Goal: Transaction & Acquisition: Subscribe to service/newsletter

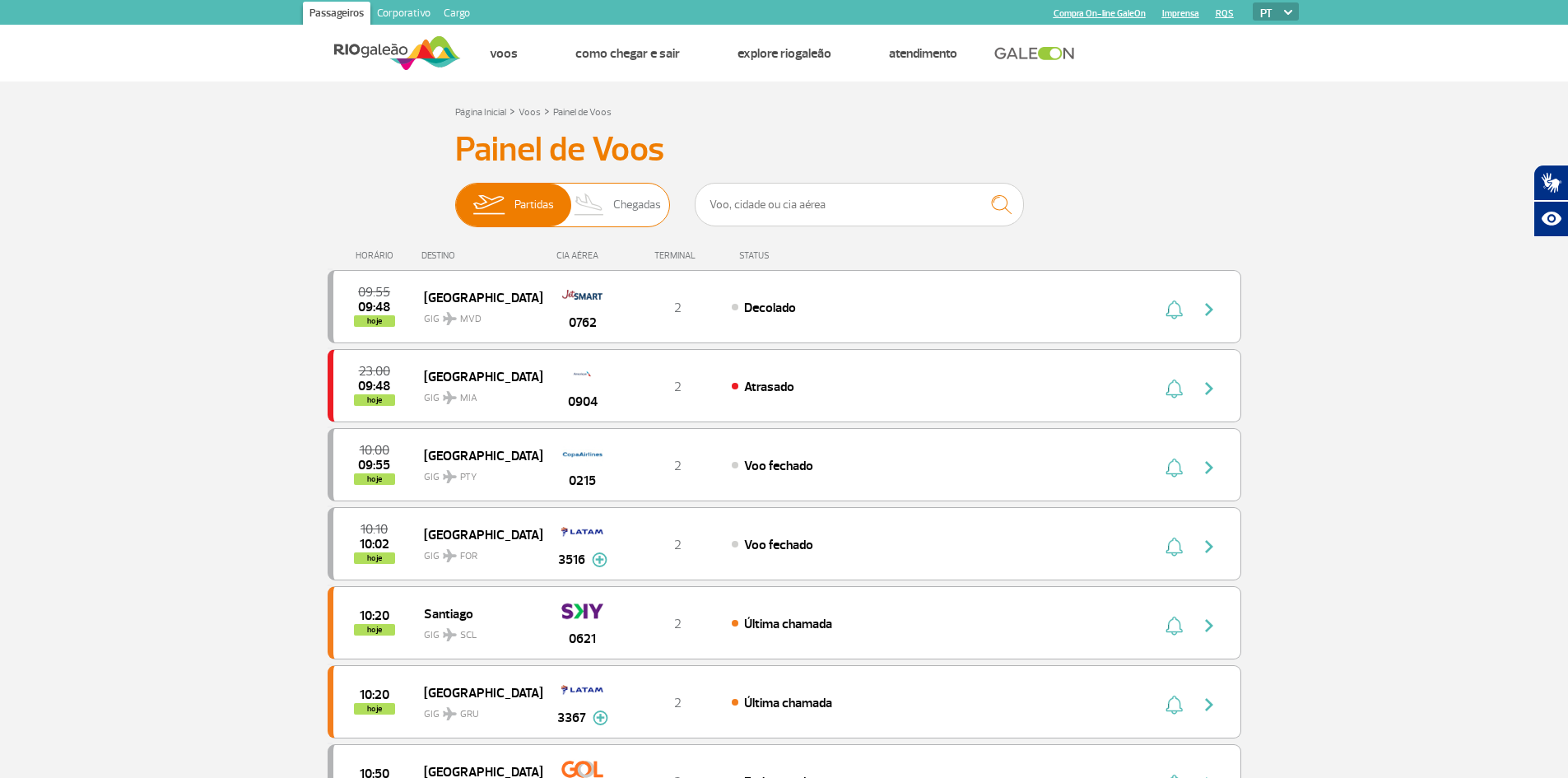
click at [637, 210] on span "Chegadas" at bounding box center [637, 204] width 48 height 43
click at [455, 197] on input "Partidas Chegadas" at bounding box center [455, 197] width 0 height 0
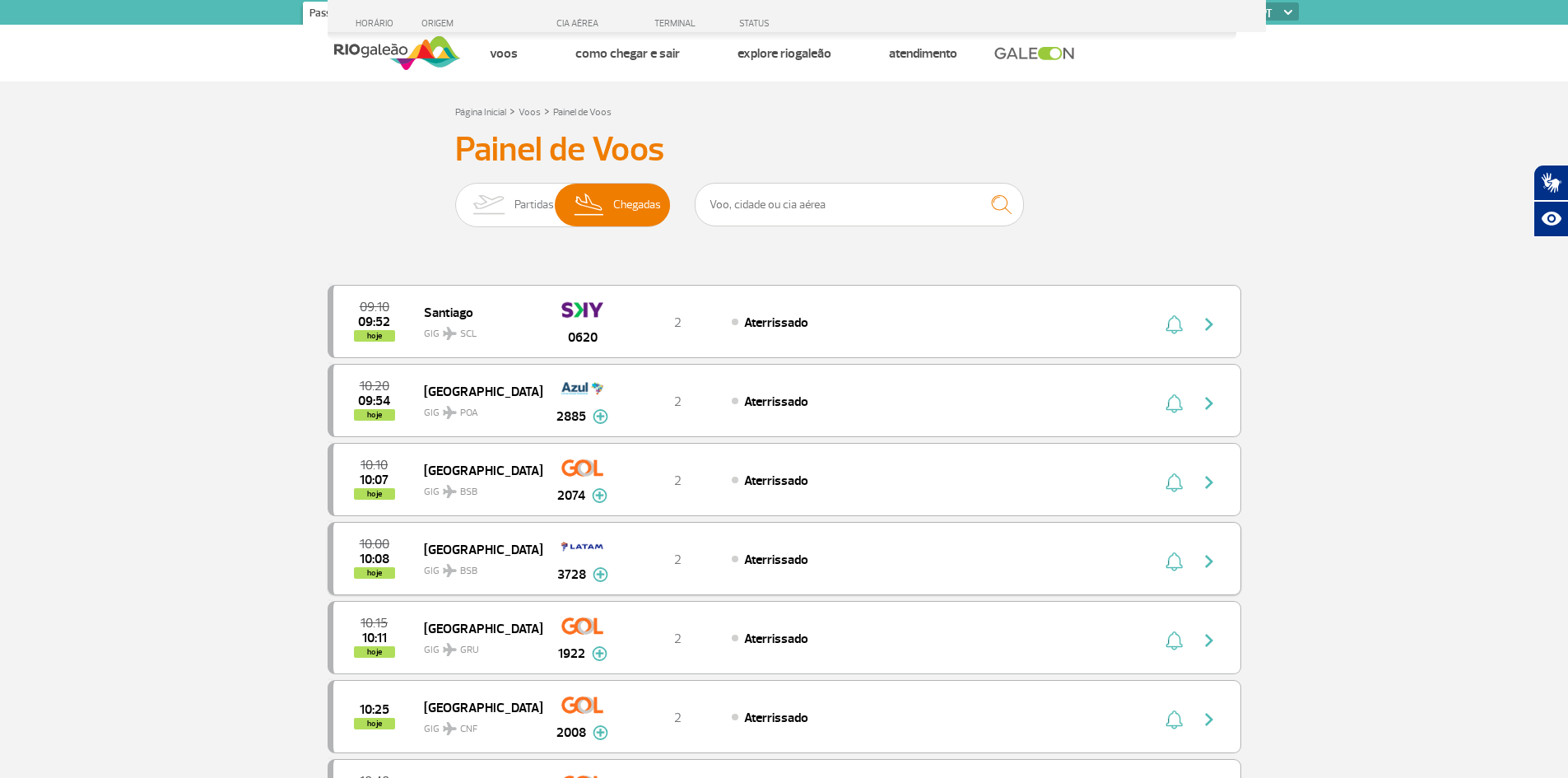
scroll to position [576, 0]
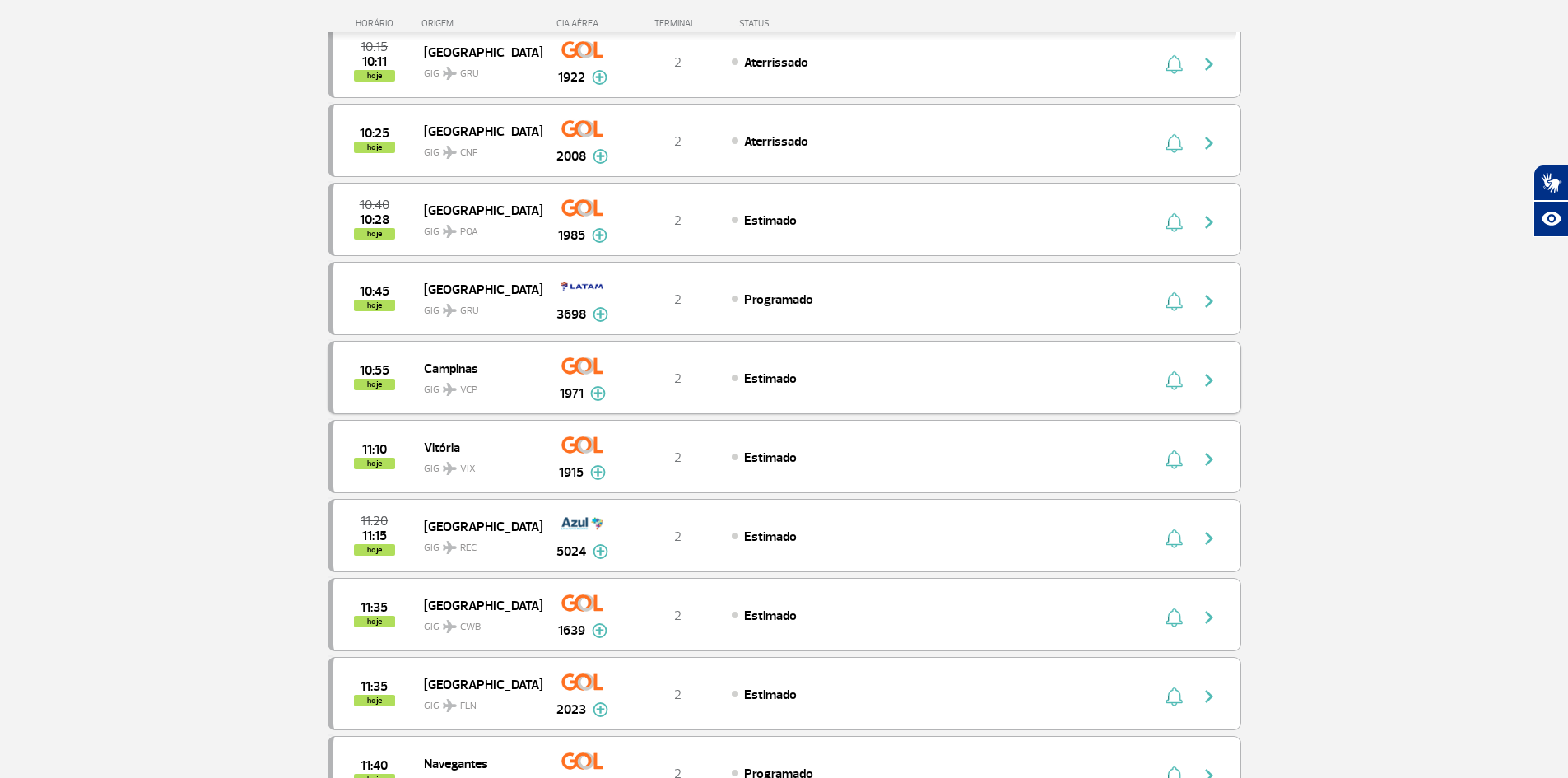
click at [710, 374] on div "2" at bounding box center [677, 378] width 109 height 18
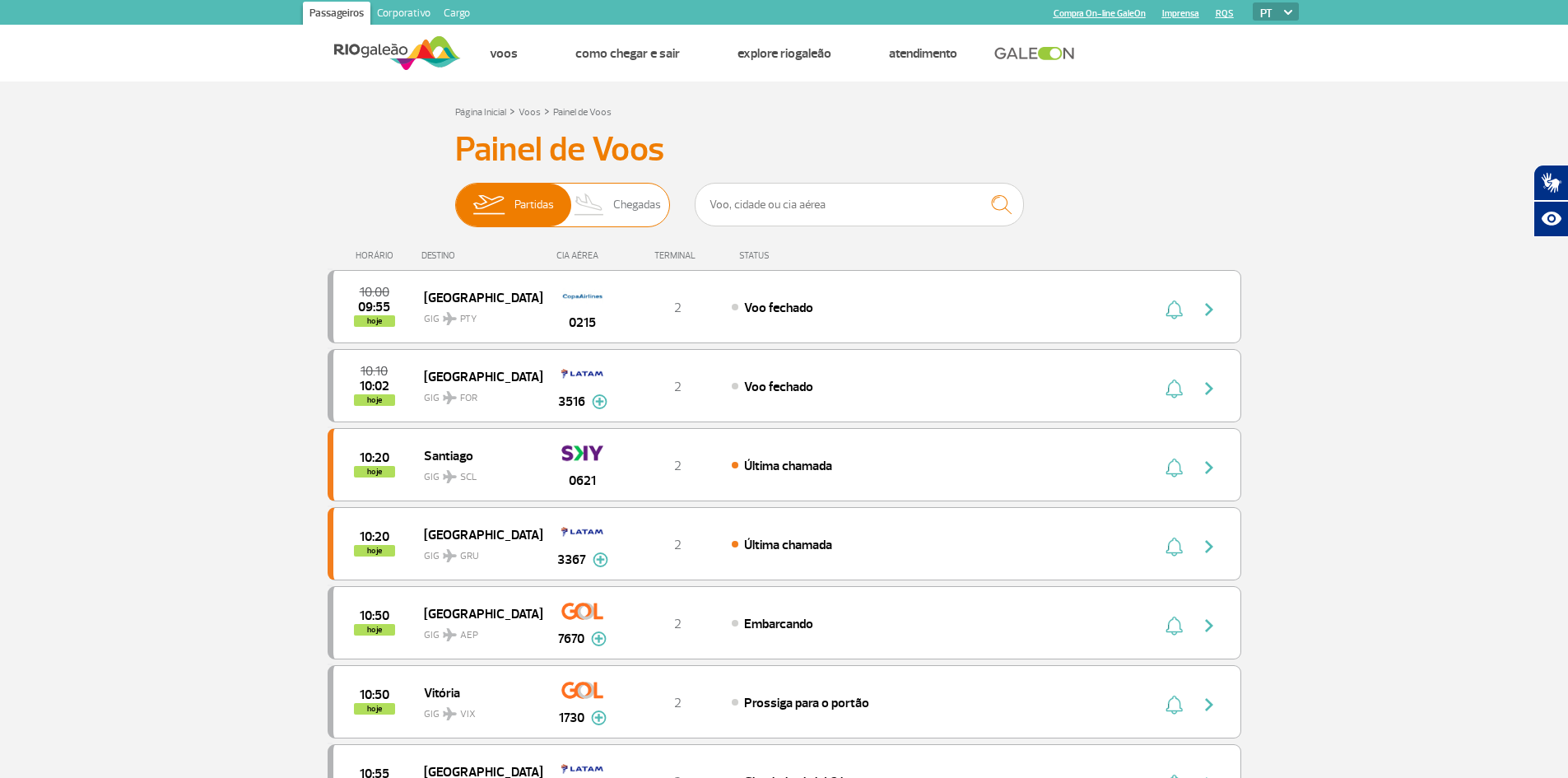
click at [632, 214] on span "Chegadas" at bounding box center [637, 204] width 48 height 43
click at [455, 197] on input "Partidas Chegadas" at bounding box center [455, 197] width 0 height 0
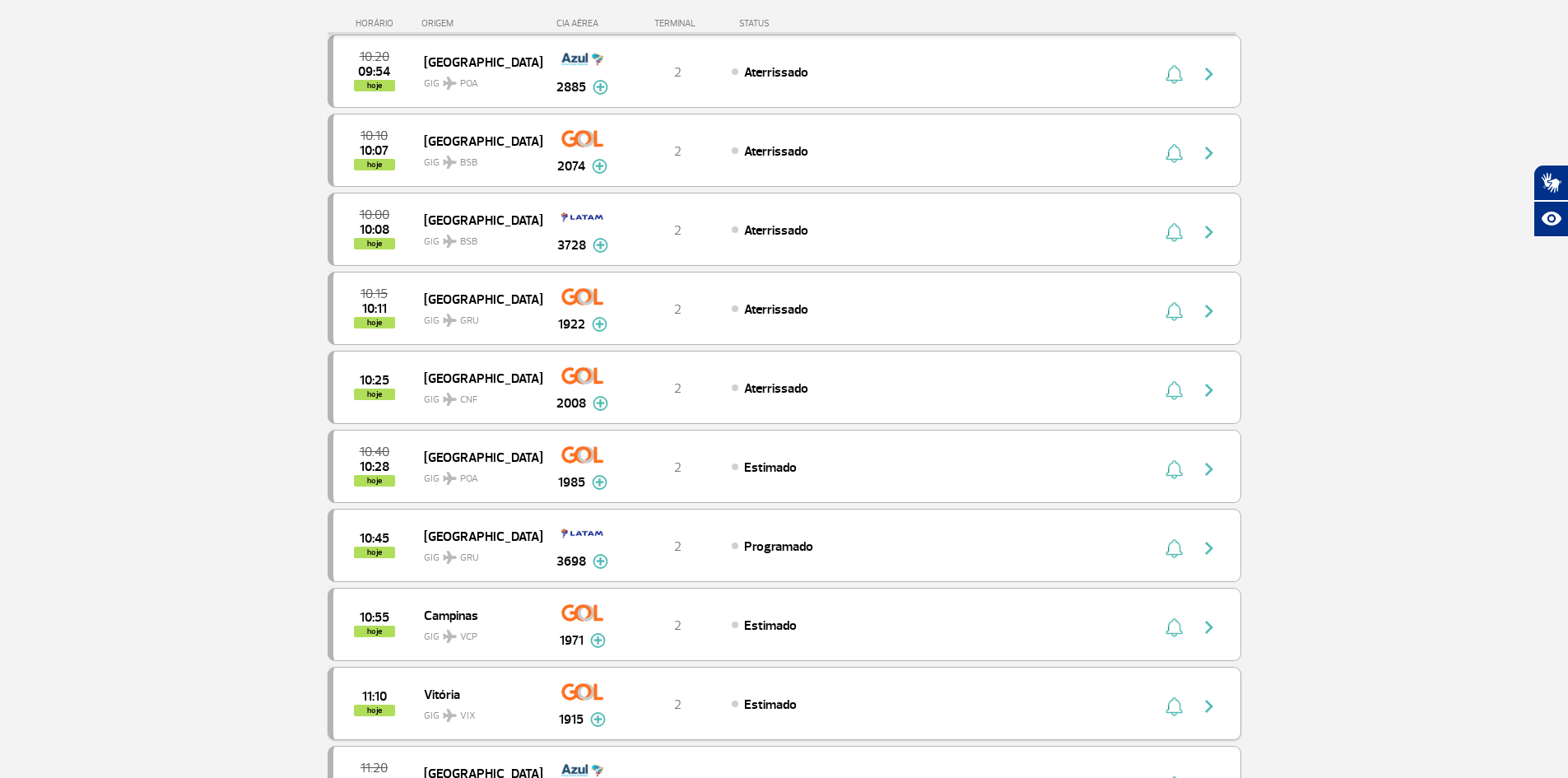
scroll to position [412, 0]
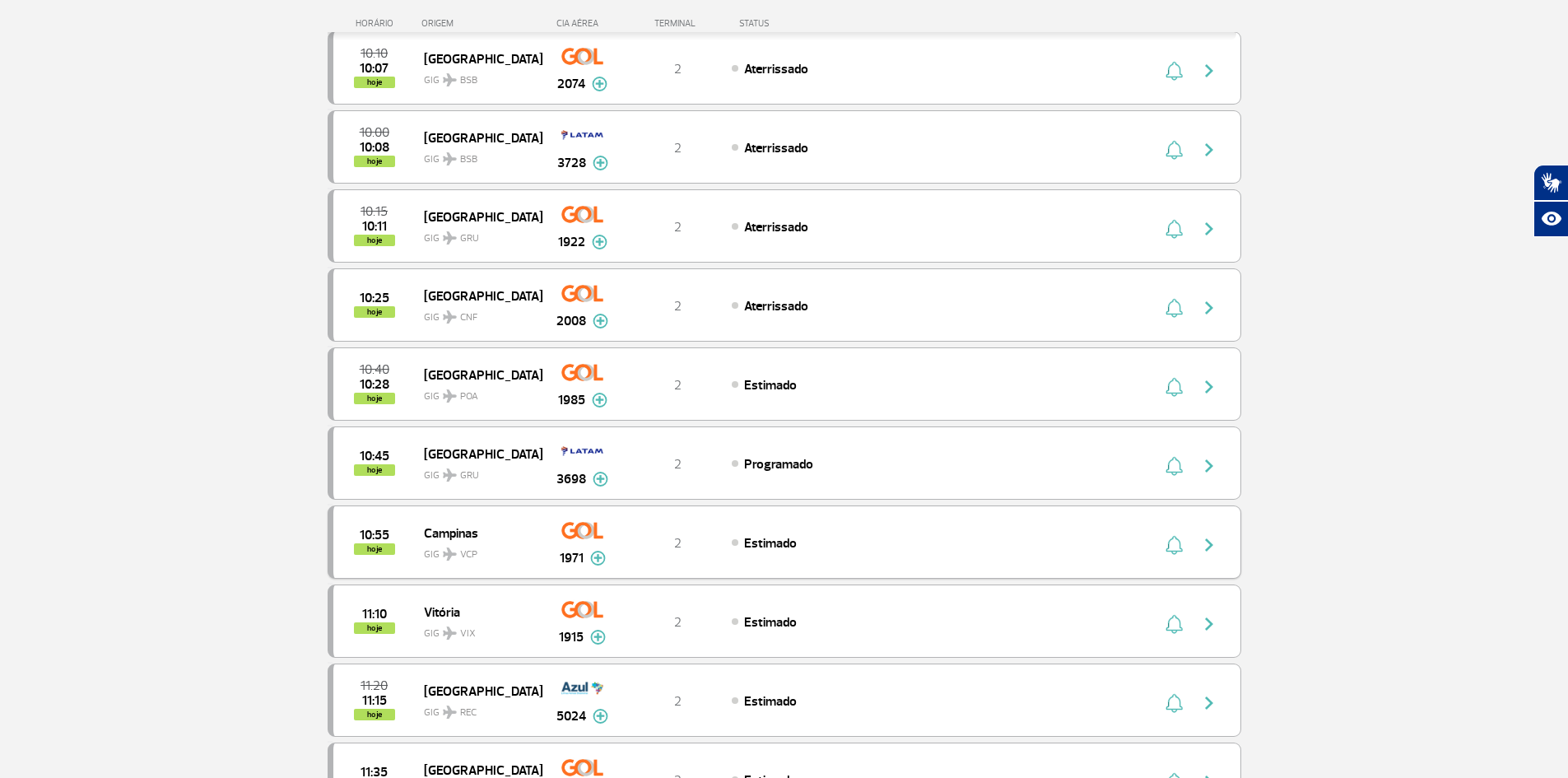
click at [1214, 543] on img "button" at bounding box center [1209, 546] width 20 height 20
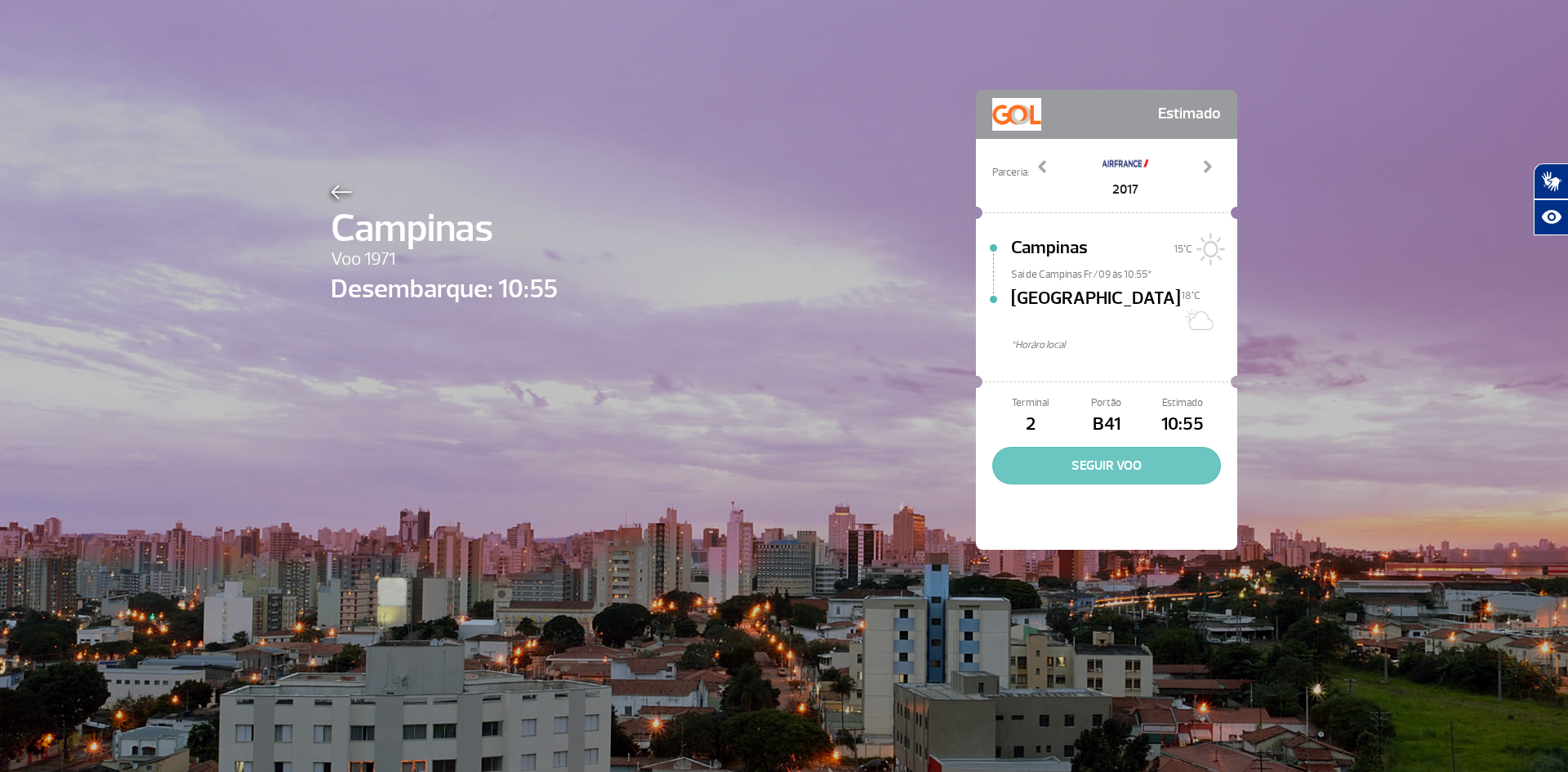
click at [1120, 448] on button "SEGUIR VOO" at bounding box center [1107, 466] width 229 height 38
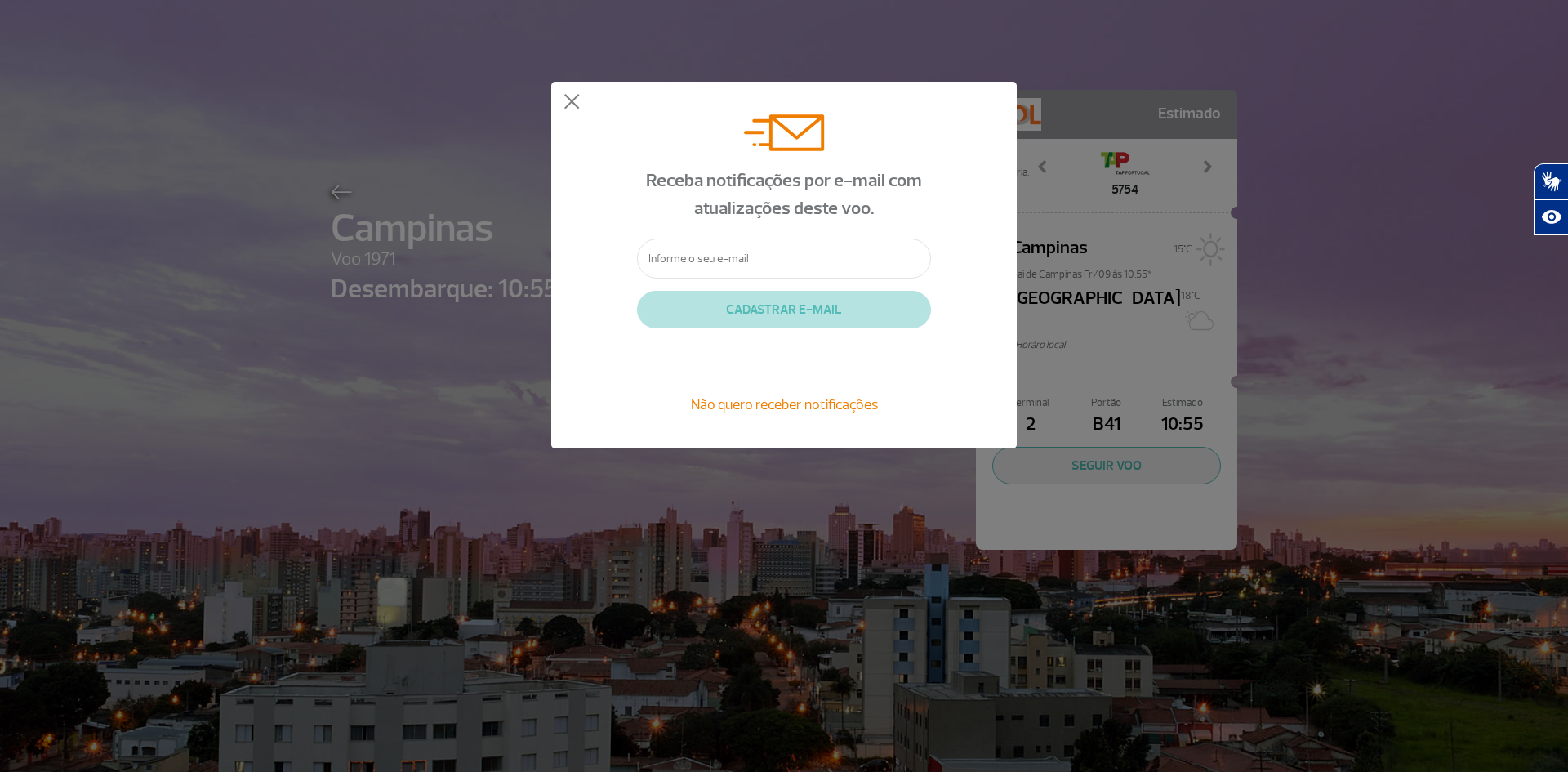
click at [746, 259] on input "text" at bounding box center [784, 259] width 294 height 40
type input "V"
click at [726, 246] on input "text" at bounding box center [784, 259] width 294 height 40
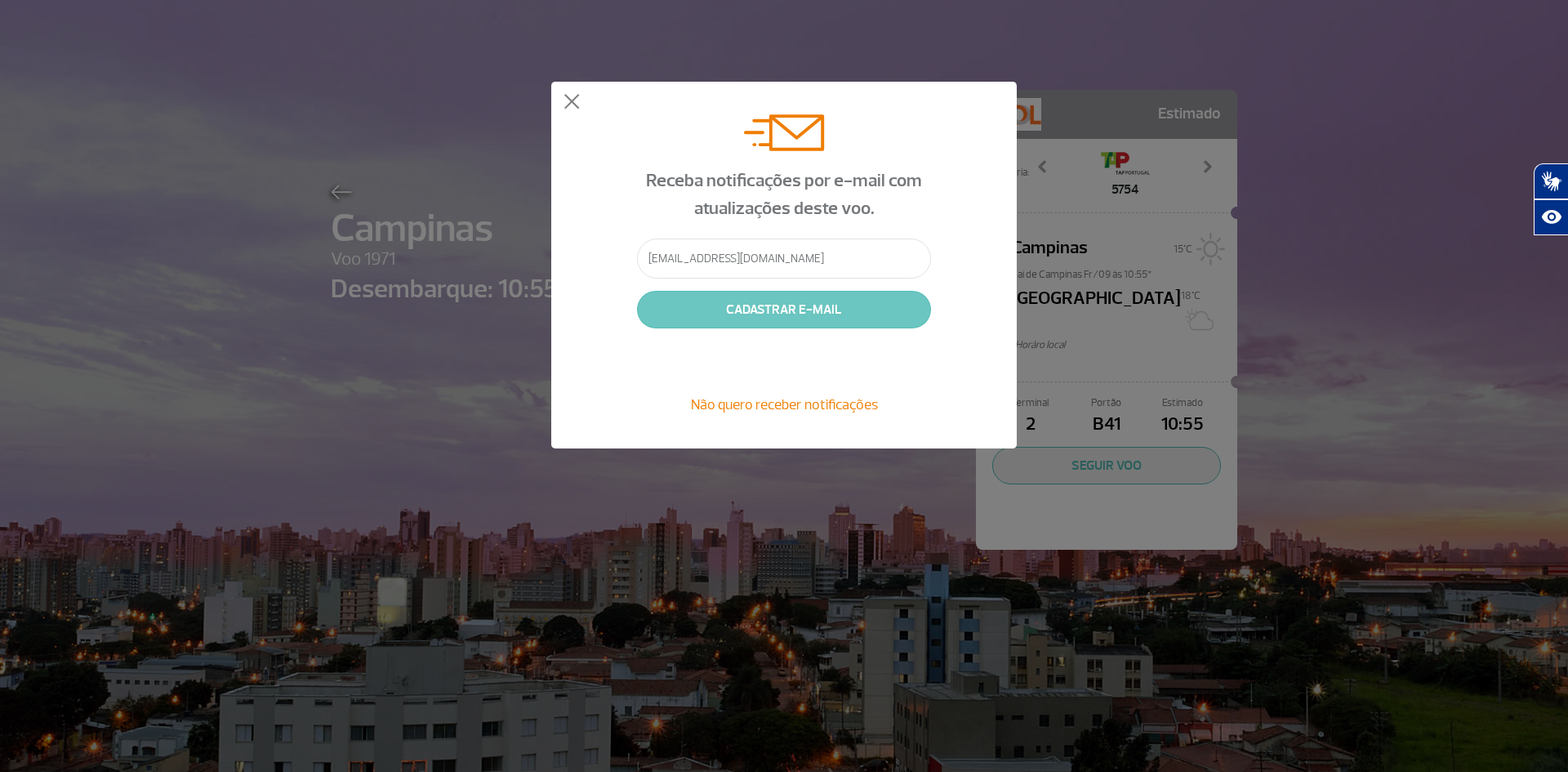
type input "[EMAIL_ADDRESS][DOMAIN_NAME]"
click at [804, 308] on button "CADASTRAR E-MAIL" at bounding box center [784, 310] width 294 height 38
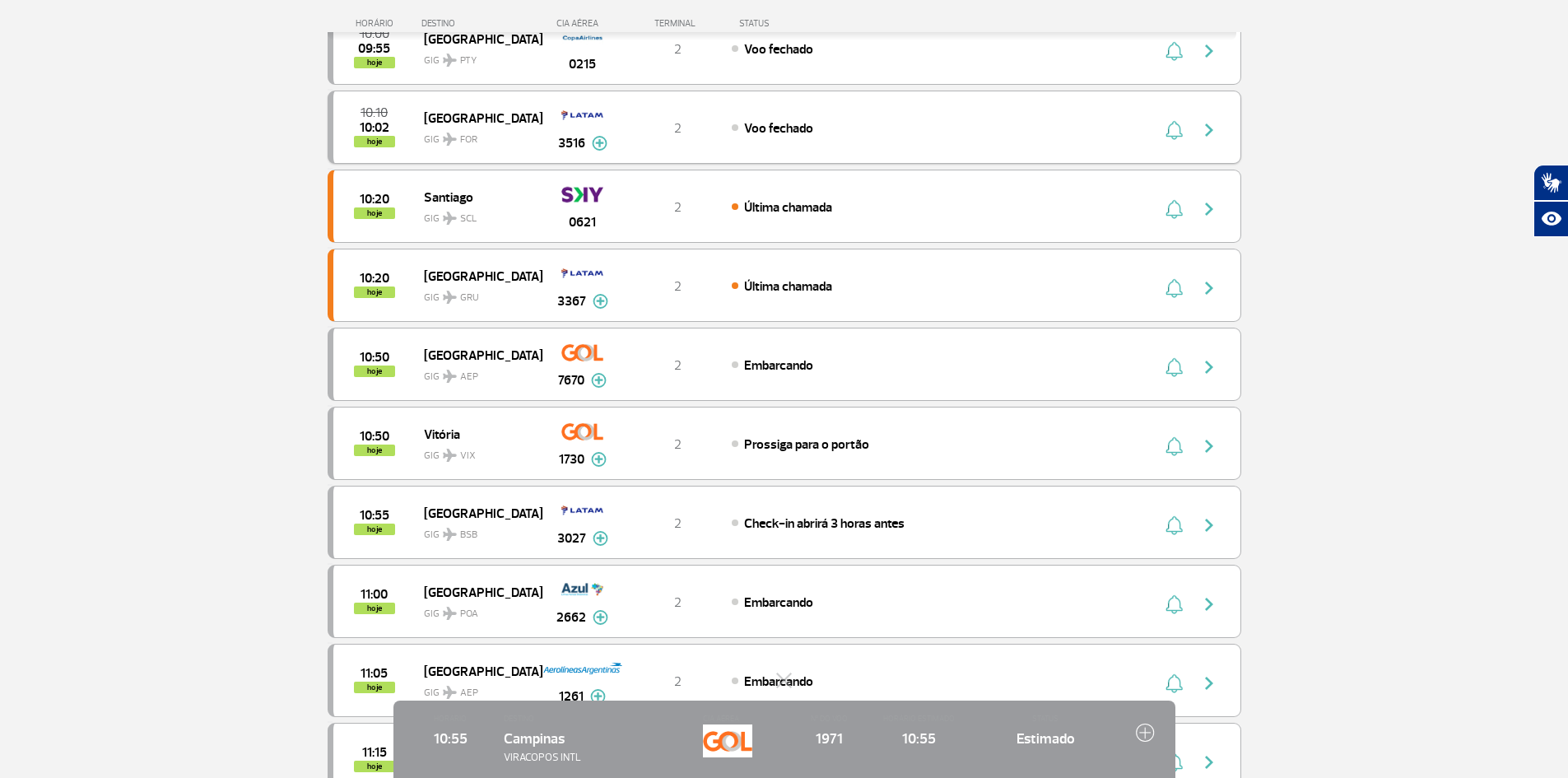
scroll to position [329, 0]
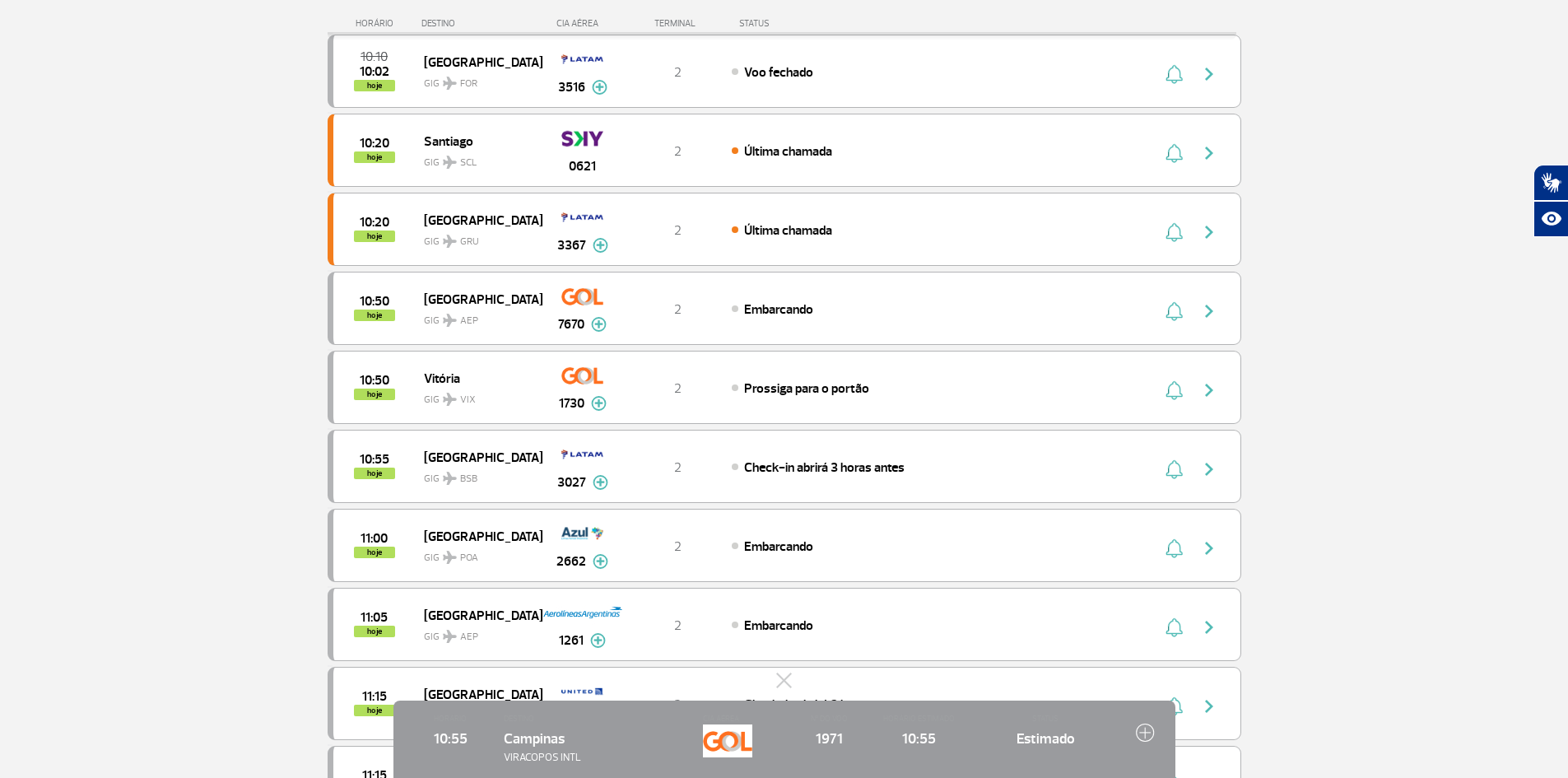
click at [1143, 734] on img at bounding box center [1145, 732] width 19 height 19
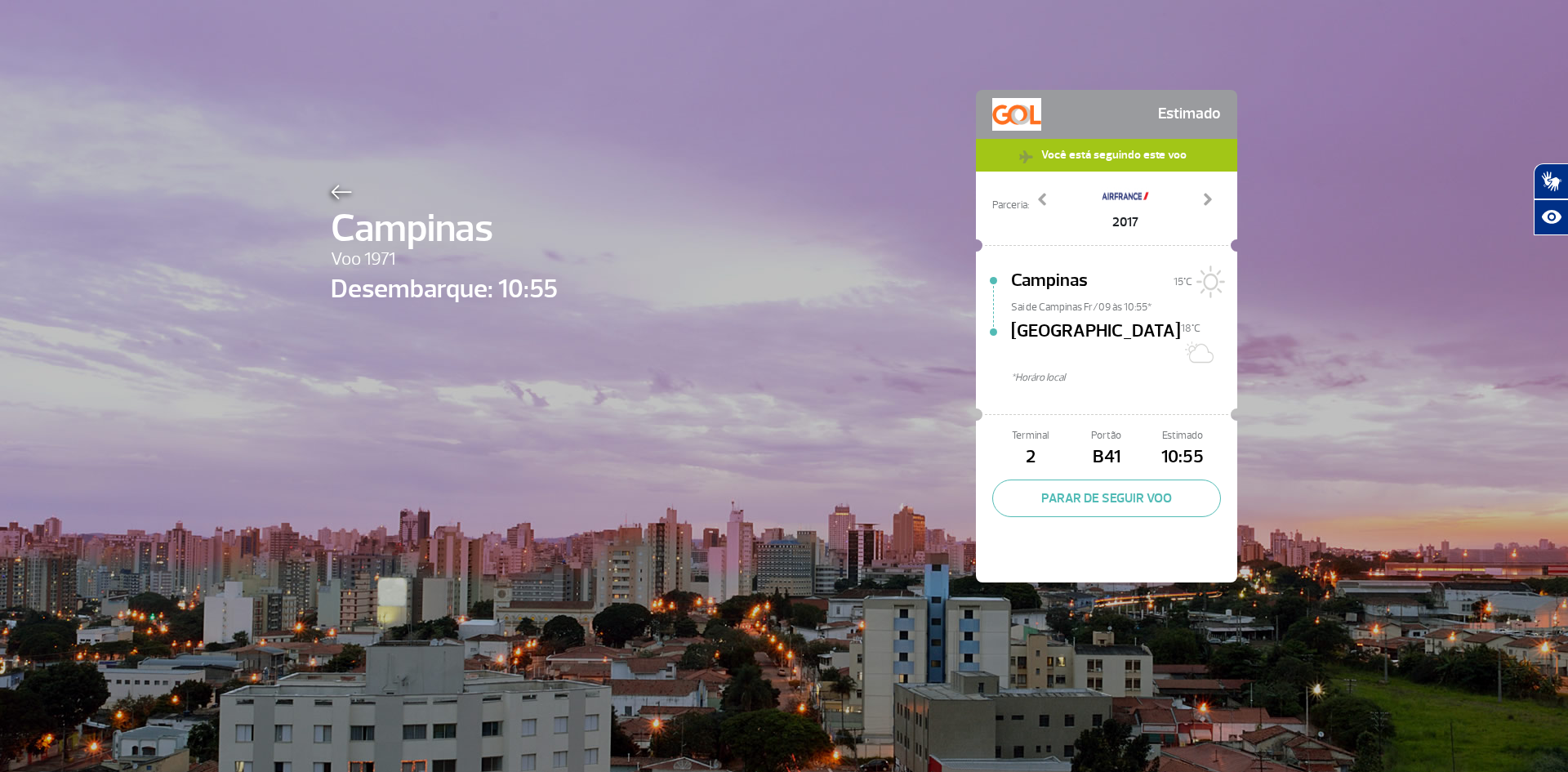
click at [1037, 345] on span "[GEOGRAPHIC_DATA]" at bounding box center [1096, 344] width 170 height 52
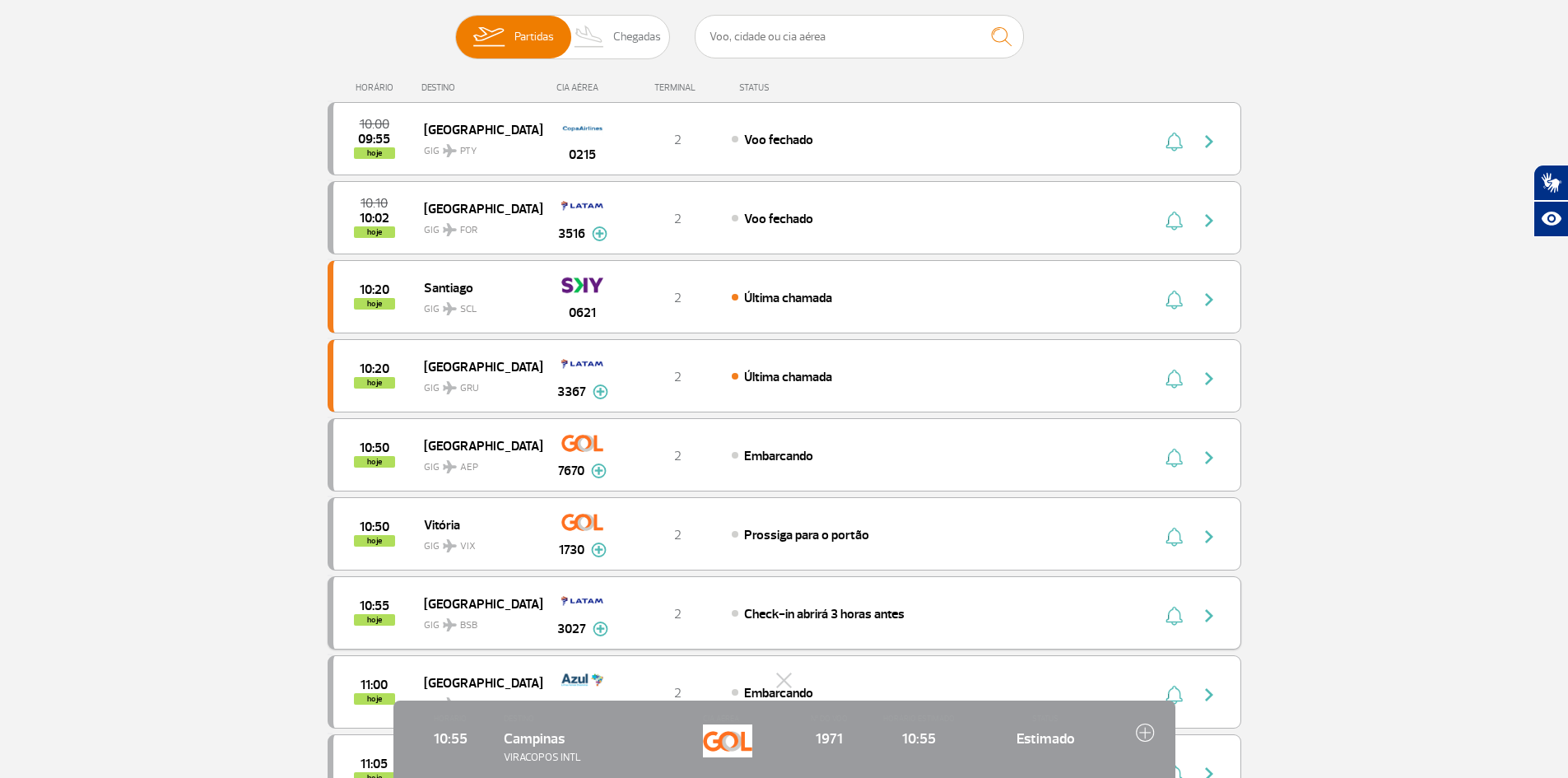
scroll to position [247, 0]
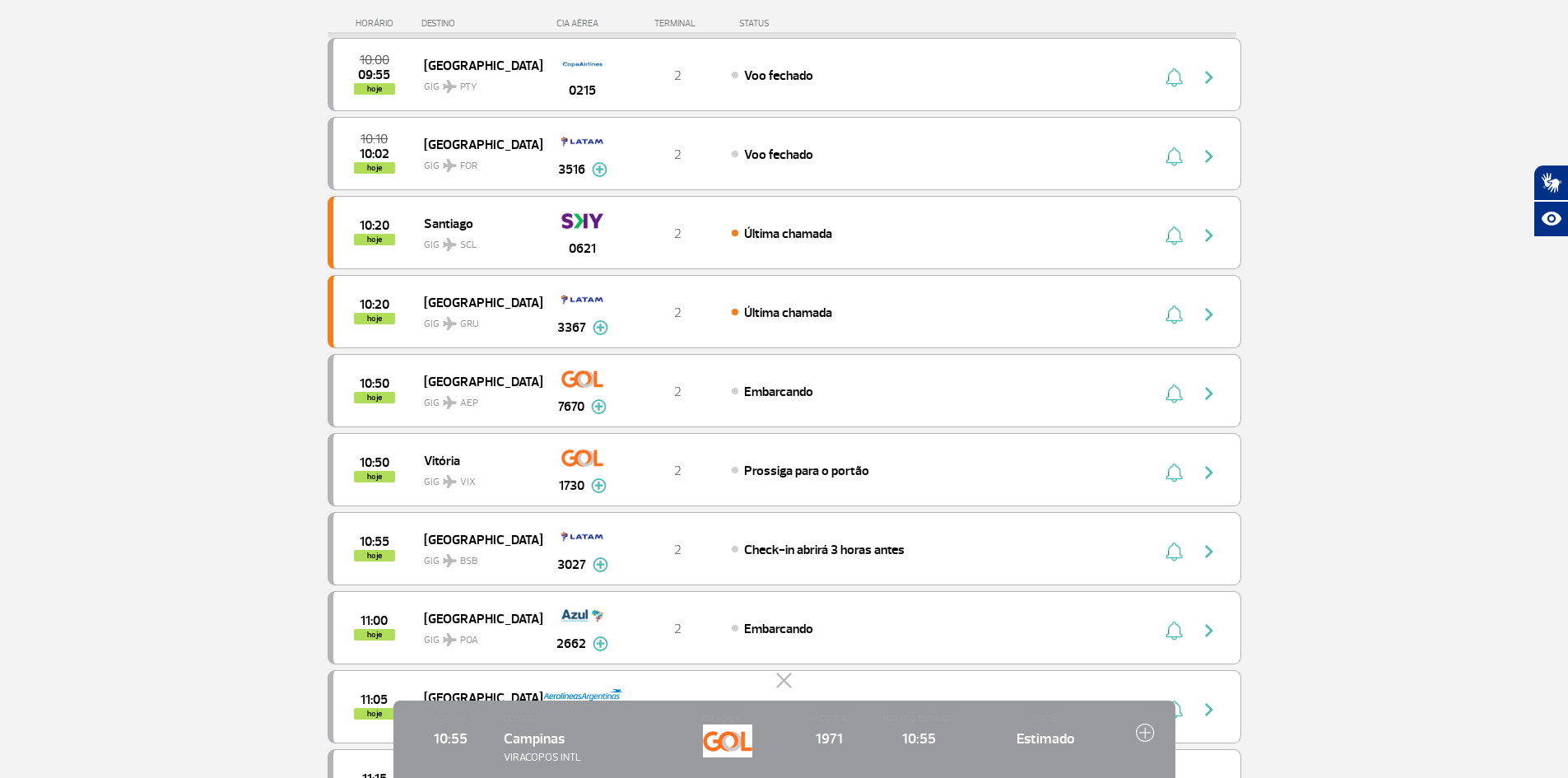
click at [786, 682] on button at bounding box center [784, 680] width 16 height 16
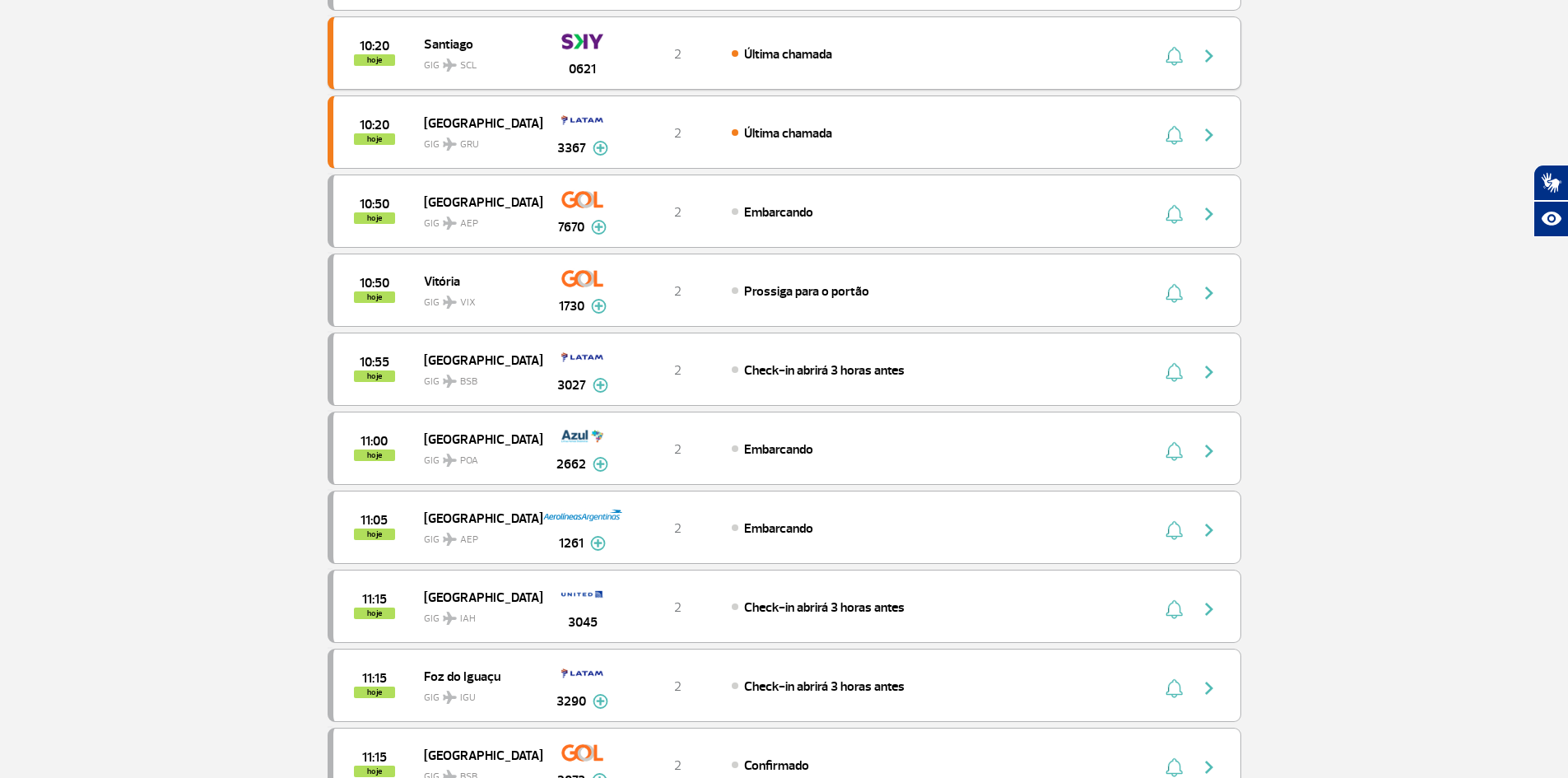
scroll to position [0, 0]
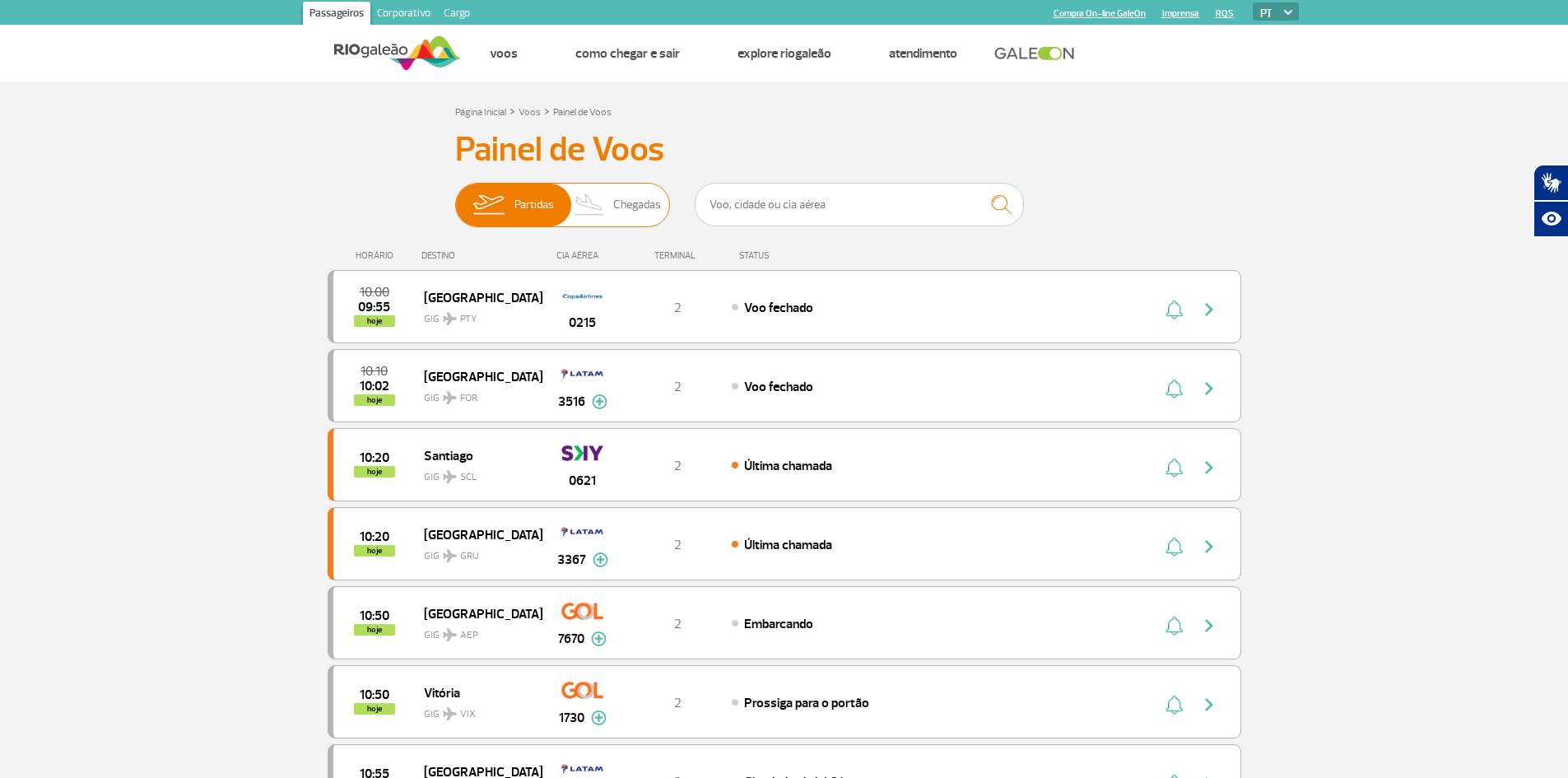
click at [613, 205] on span "Chegadas" at bounding box center [637, 204] width 48 height 43
click at [455, 197] on input "Partidas Chegadas" at bounding box center [455, 197] width 0 height 0
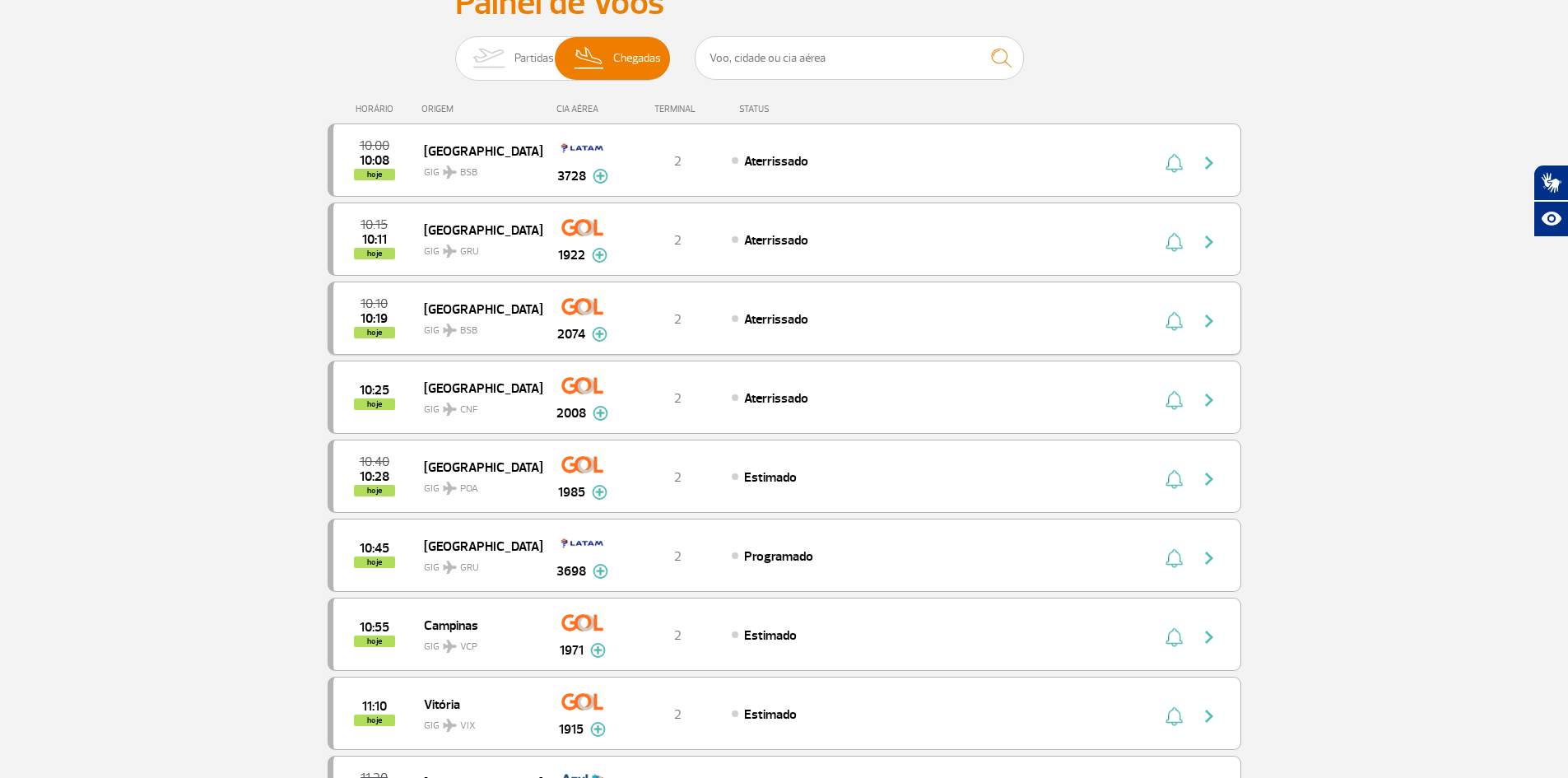
scroll to position [247, 0]
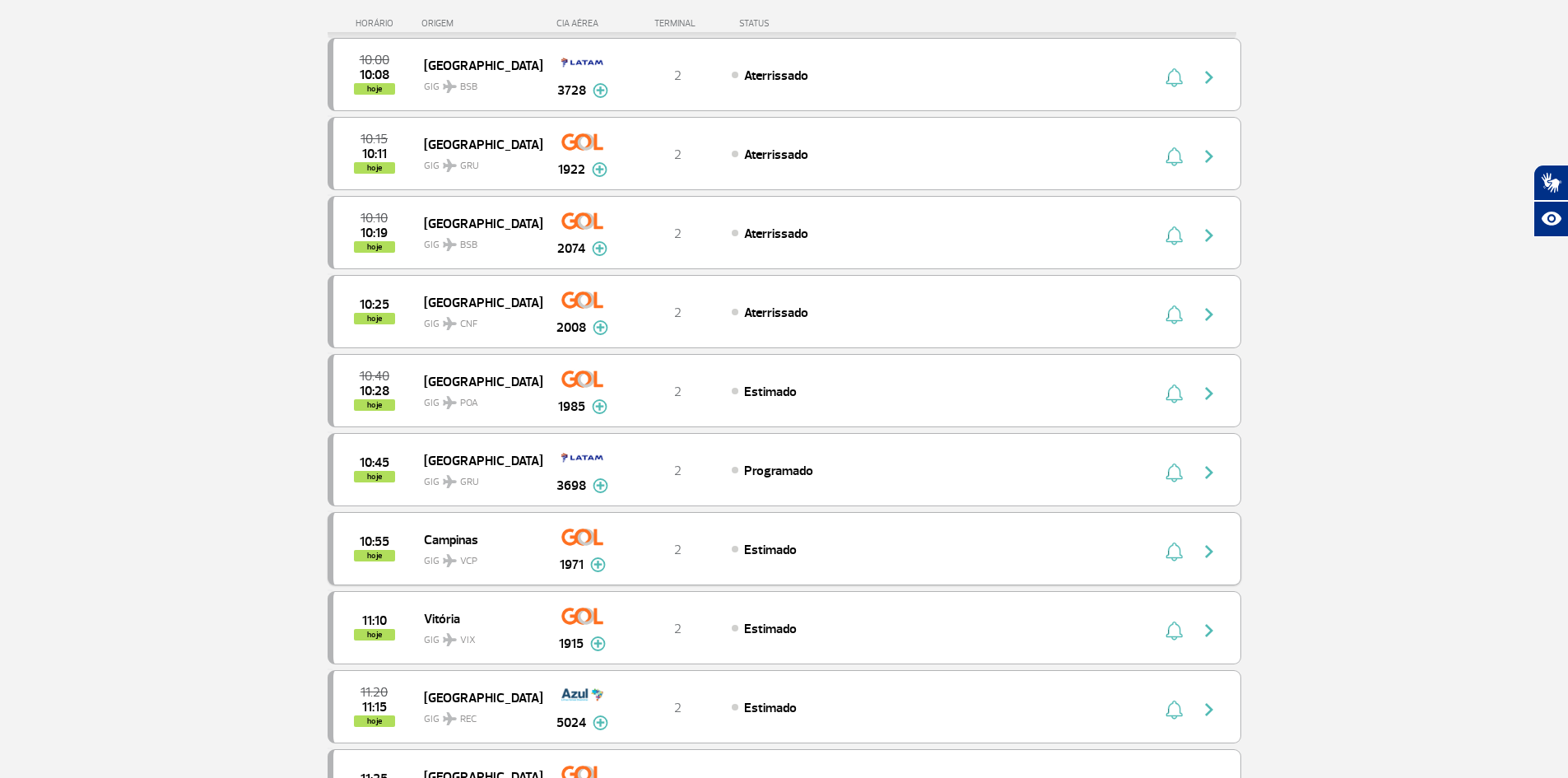
click at [750, 546] on span "Estimado" at bounding box center [770, 550] width 52 height 16
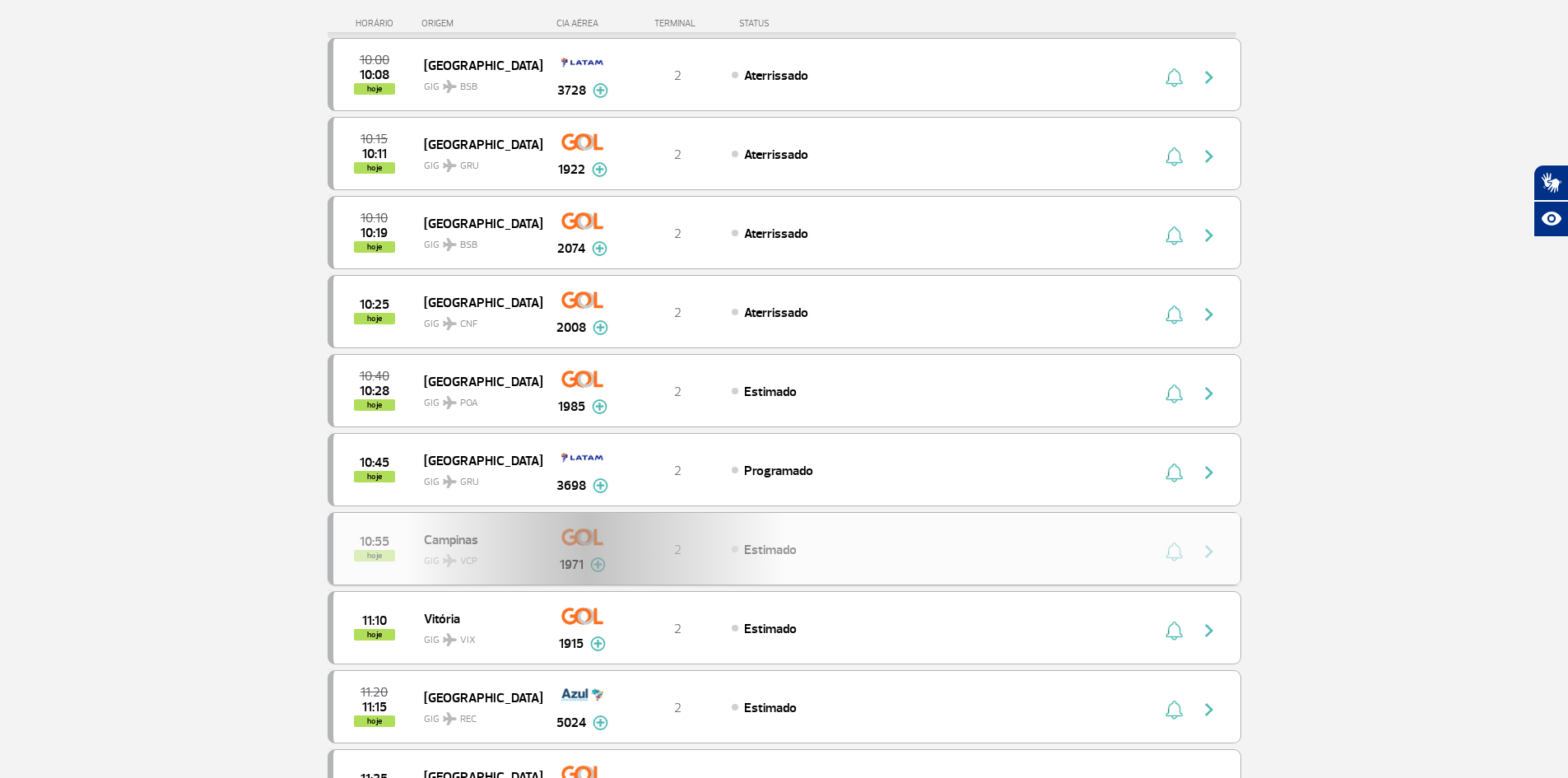
click at [594, 566] on div "10:55 hoje Campinas GIG VCP 1971 2 Estimado Parcerias: Air France 2017 TAP Port…" at bounding box center [784, 548] width 913 height 73
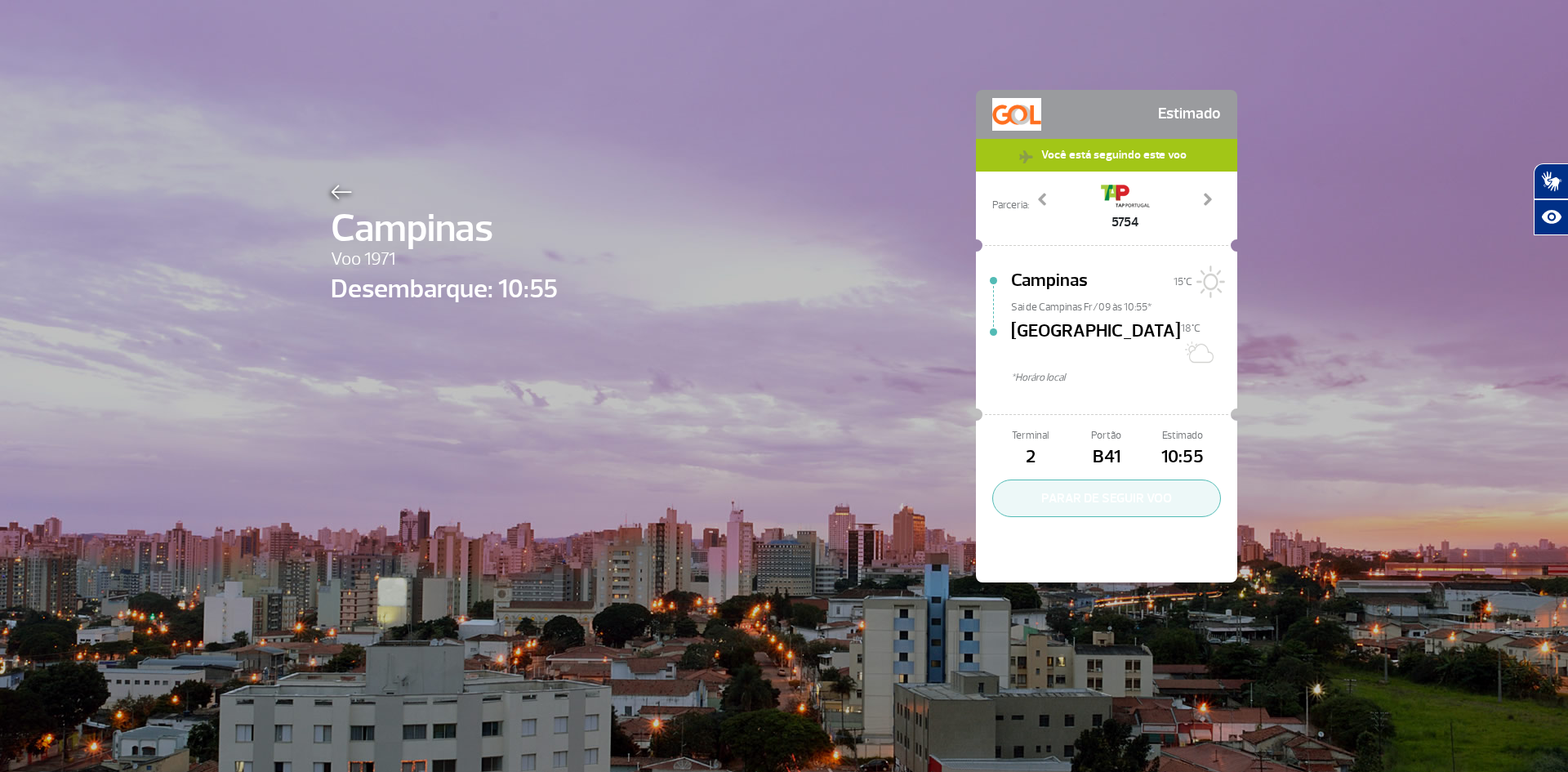
click at [1093, 480] on button "PARAR DE SEGUIR VOO" at bounding box center [1107, 498] width 229 height 38
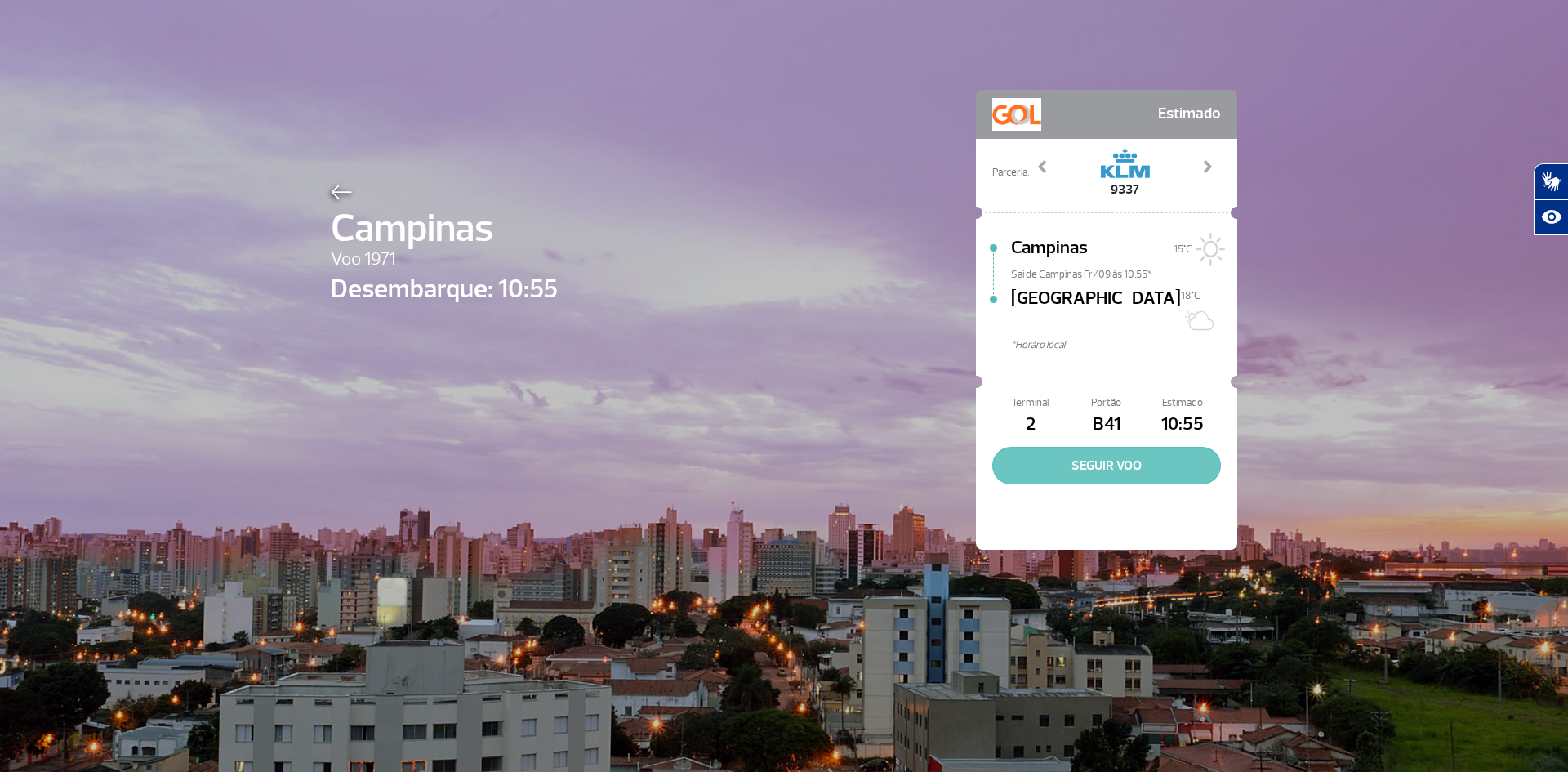
click at [1134, 449] on button "SEGUIR VOO" at bounding box center [1107, 466] width 229 height 38
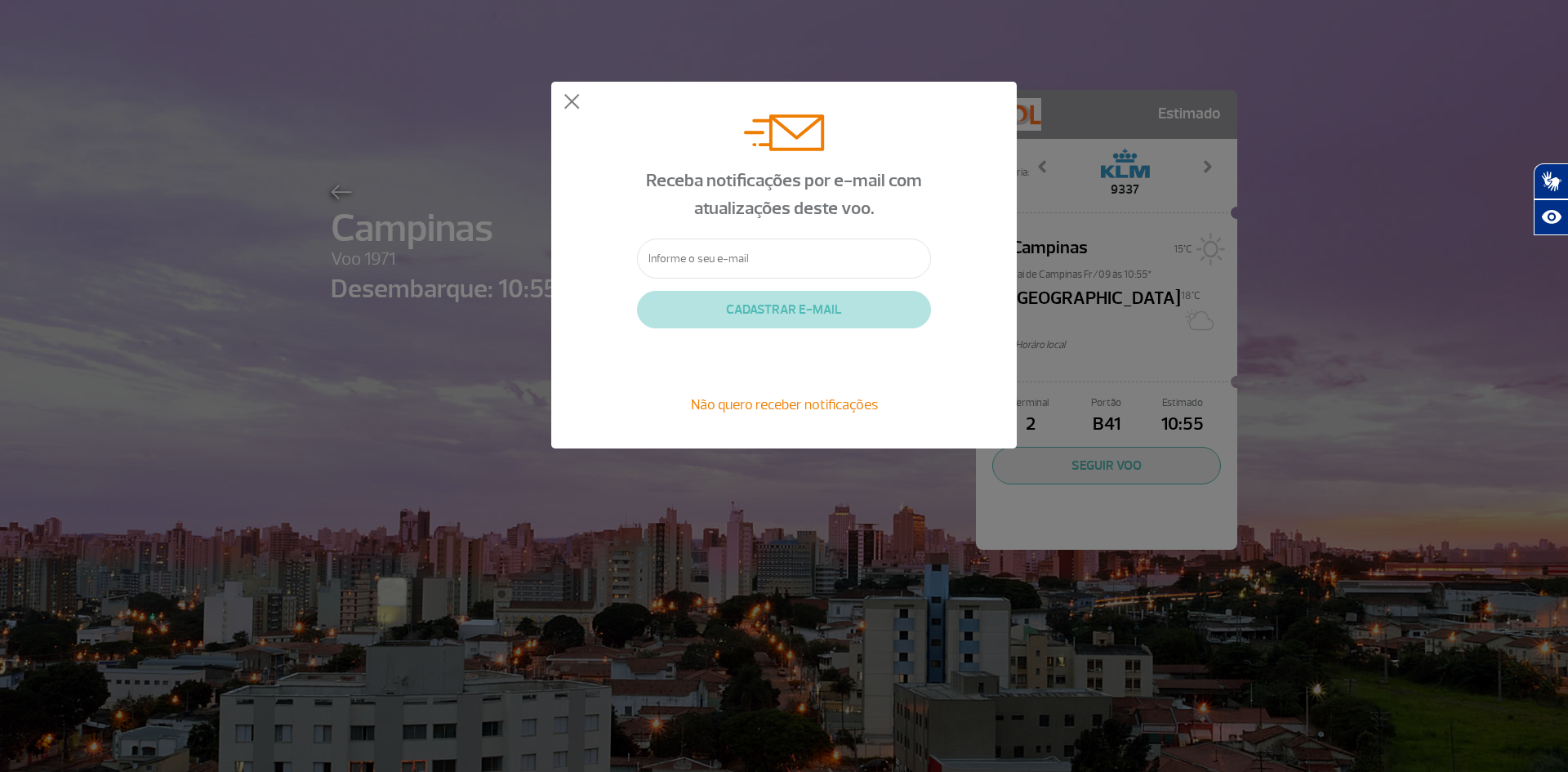
click at [725, 407] on span "Não quero receber notificações" at bounding box center [784, 404] width 187 height 18
